Goal: Task Accomplishment & Management: Use online tool/utility

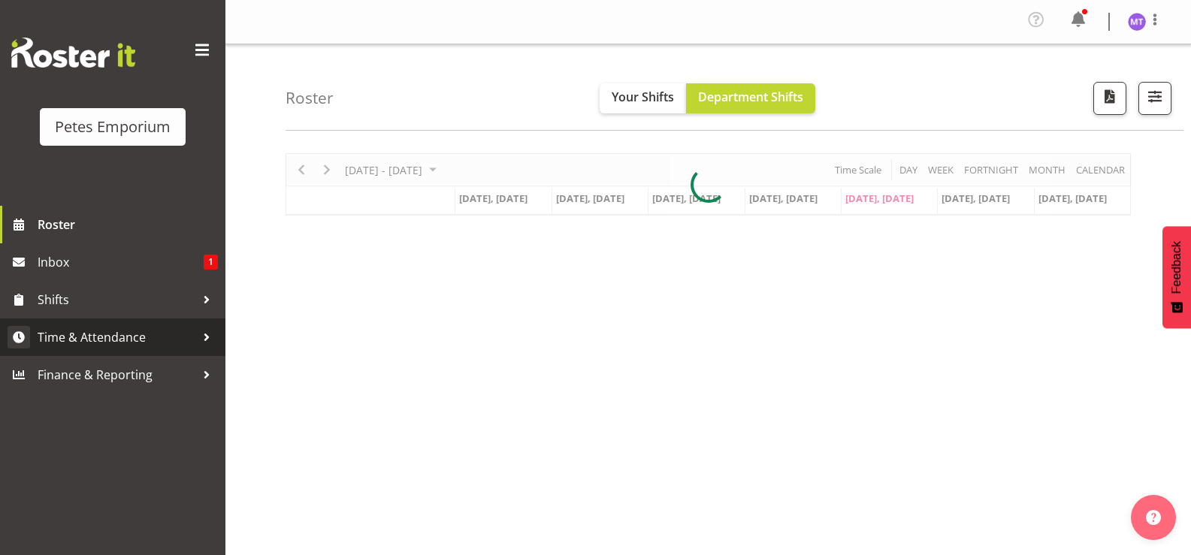
click at [138, 340] on span "Time & Attendance" at bounding box center [117, 337] width 158 height 23
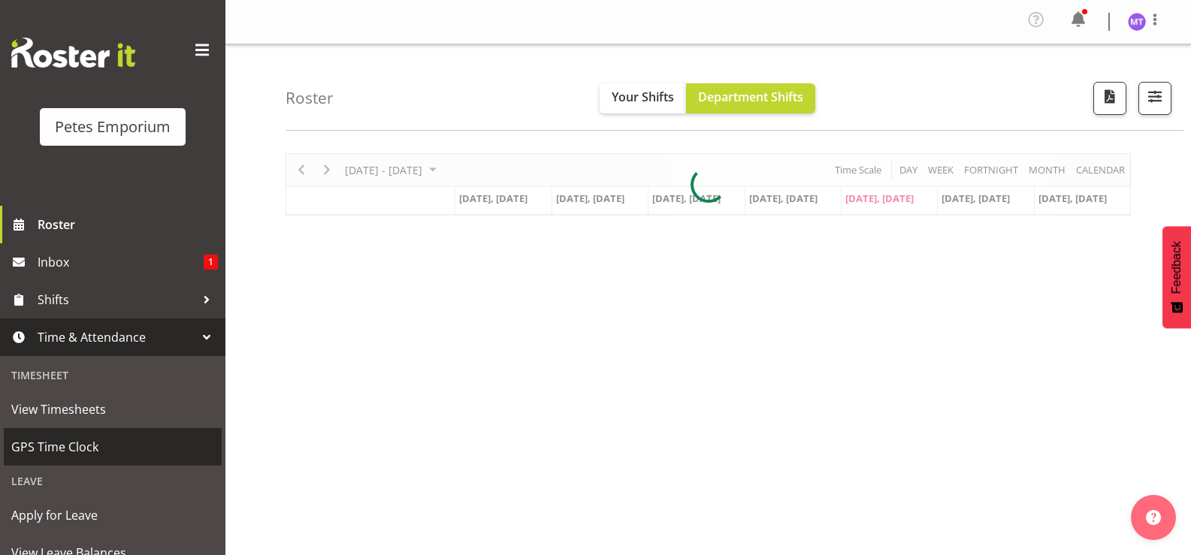
click at [99, 452] on span "GPS Time Clock" at bounding box center [112, 447] width 203 height 23
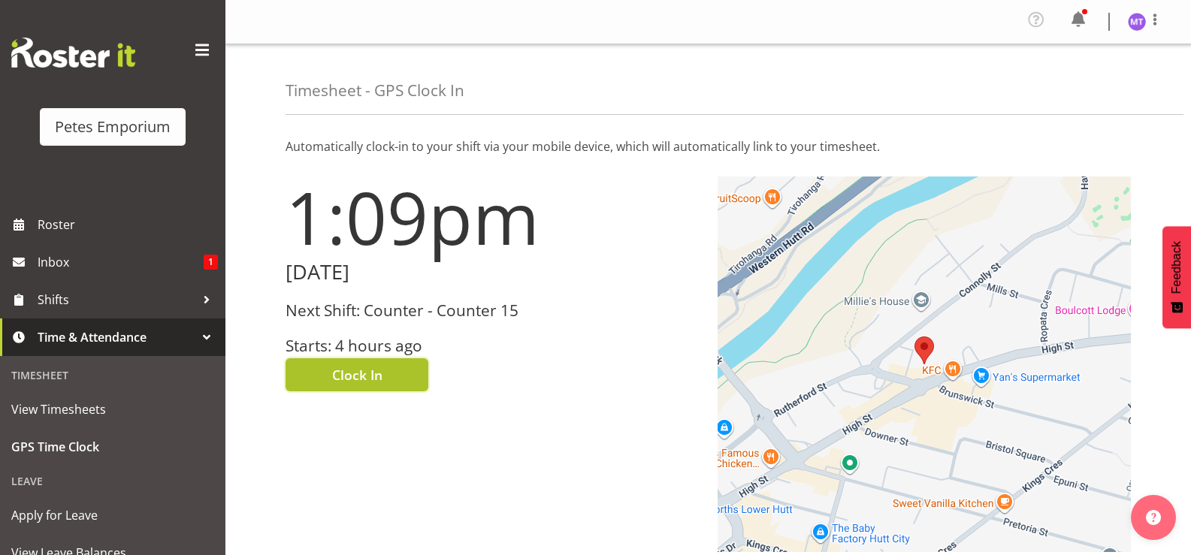
click at [395, 374] on button "Clock In" at bounding box center [357, 374] width 143 height 33
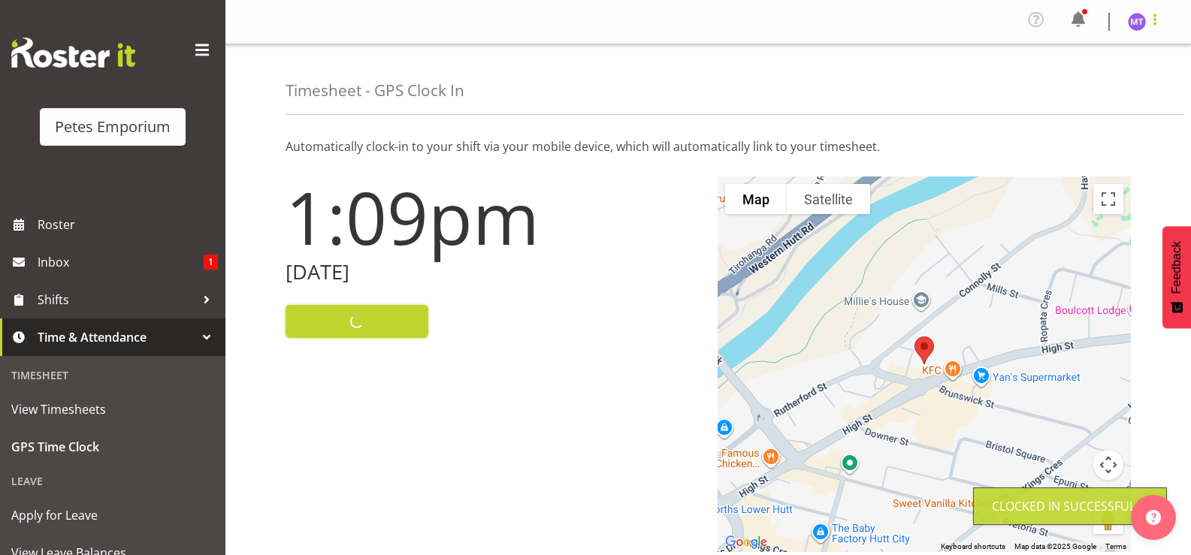
click at [1160, 26] on span at bounding box center [1155, 20] width 18 height 18
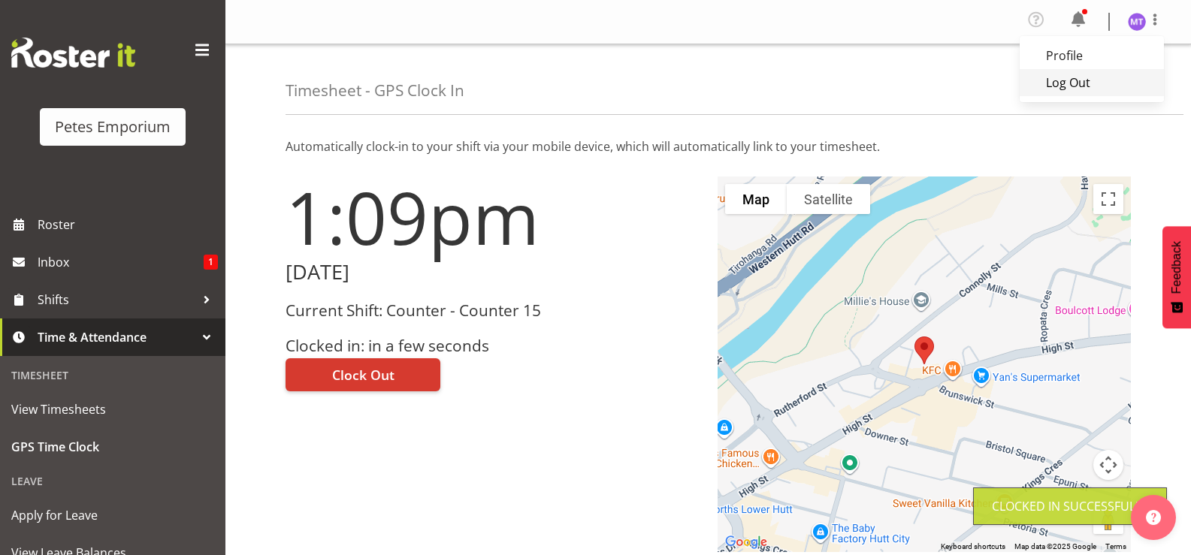
click at [1117, 94] on link "Log Out" at bounding box center [1092, 82] width 144 height 27
